Goal: Information Seeking & Learning: Check status

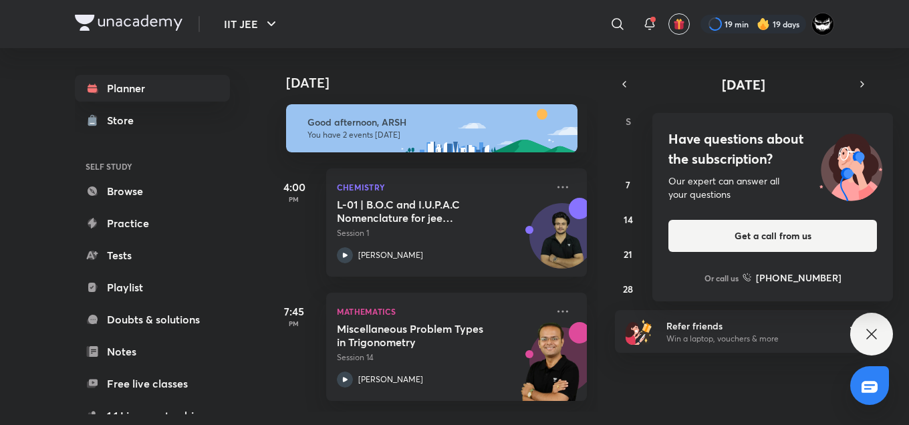
click at [537, 70] on div "[DATE]" at bounding box center [433, 69] width 333 height 43
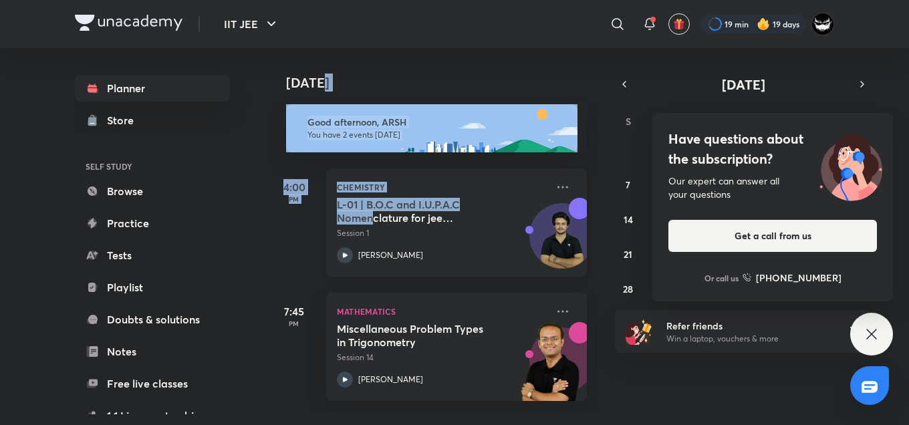
drag, startPoint x: 537, startPoint y: 70, endPoint x: 374, endPoint y: 243, distance: 237.2
click at [374, 243] on div "[DATE] Good afternoon, ARSH You have 2 events [DATE] 4:00 PM Chemistry L-01 | B…" at bounding box center [432, 229] width 330 height 363
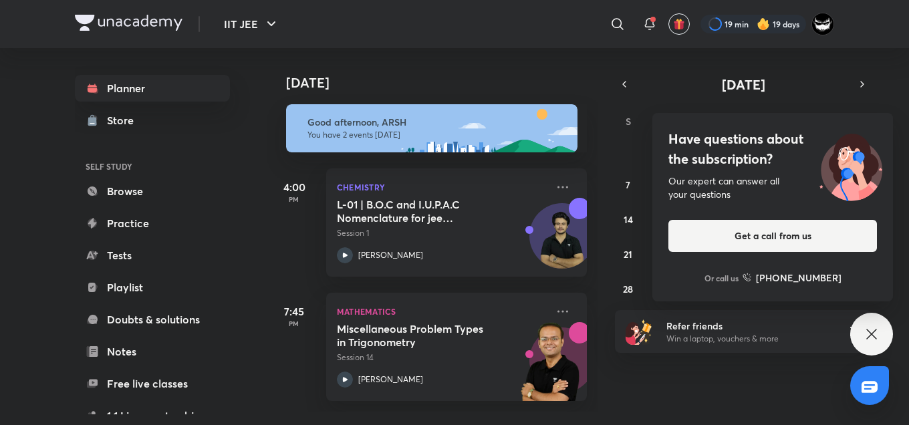
click at [247, 176] on div "Planner Store SELF STUDY Browse Practice Tests Playlist Doubts & solutions Note…" at bounding box center [166, 231] width 182 height 366
